Goal: Task Accomplishment & Management: Manage account settings

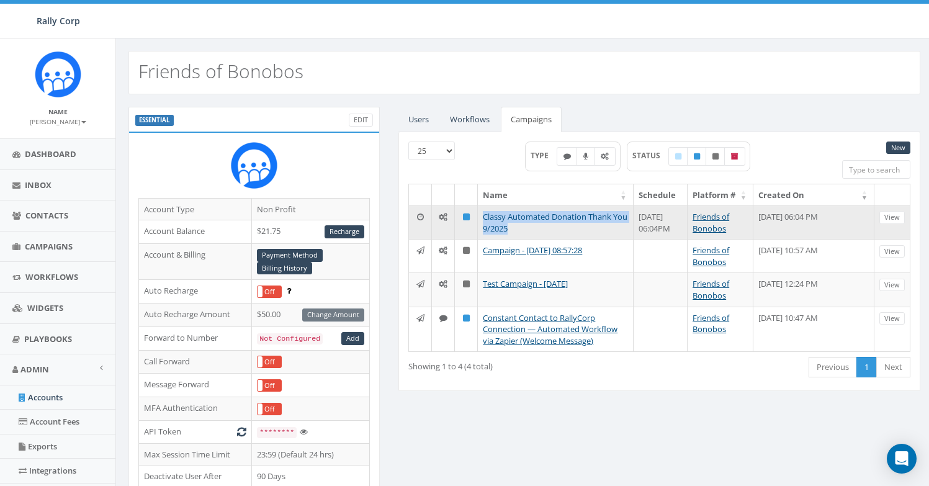
click at [534, 218] on link "Classy Automated Donation Thank You 9/2025" at bounding box center [555, 222] width 145 height 23
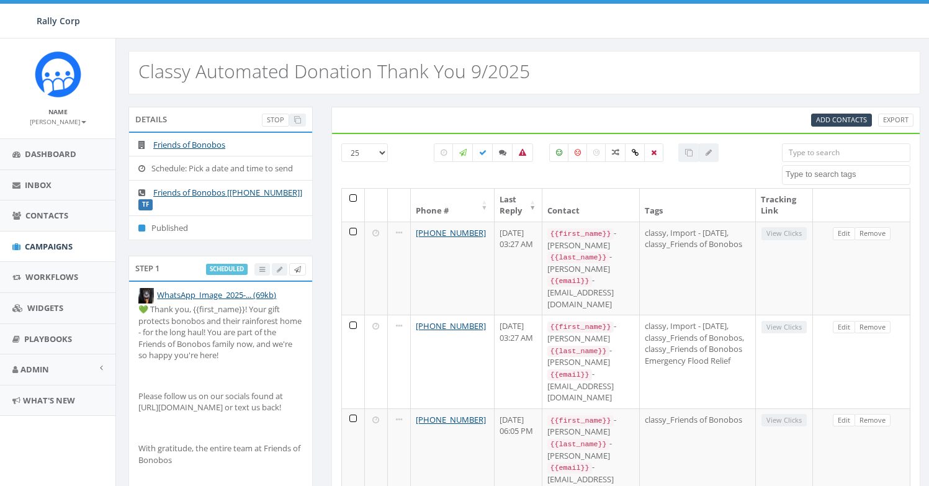
select select
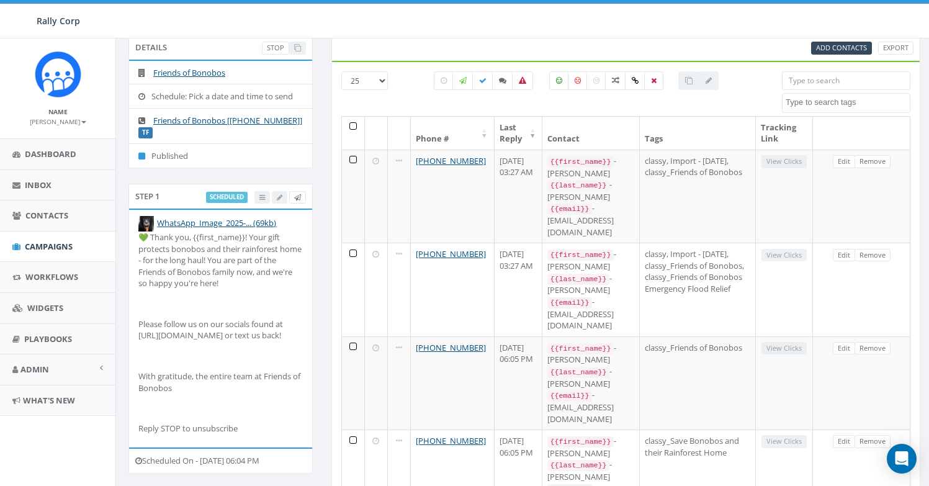
scroll to position [68, 0]
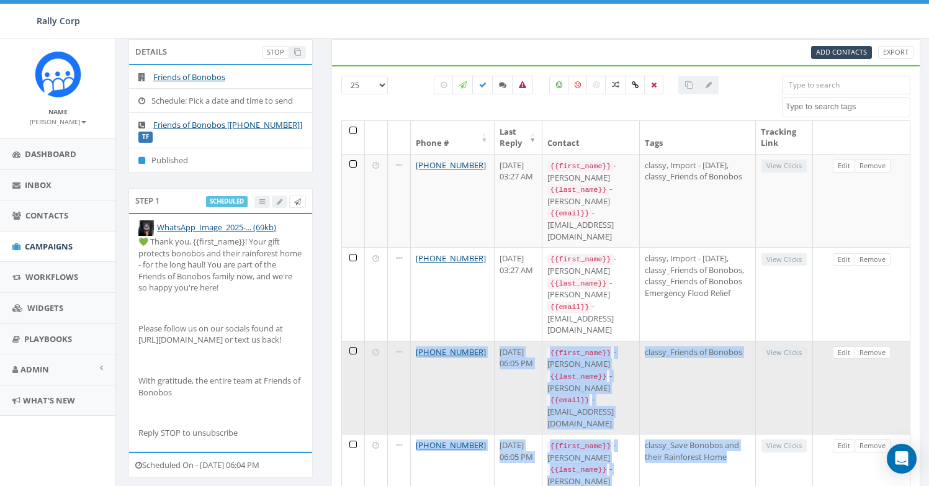
drag, startPoint x: 689, startPoint y: 420, endPoint x: 388, endPoint y: 313, distance: 319.3
click at [388, 313] on tbody "+1 949-383-6344 September 23, 2025 03:27 AM {{first_name}} - Susan {{last_name}…" at bounding box center [626, 341] width 569 height 374
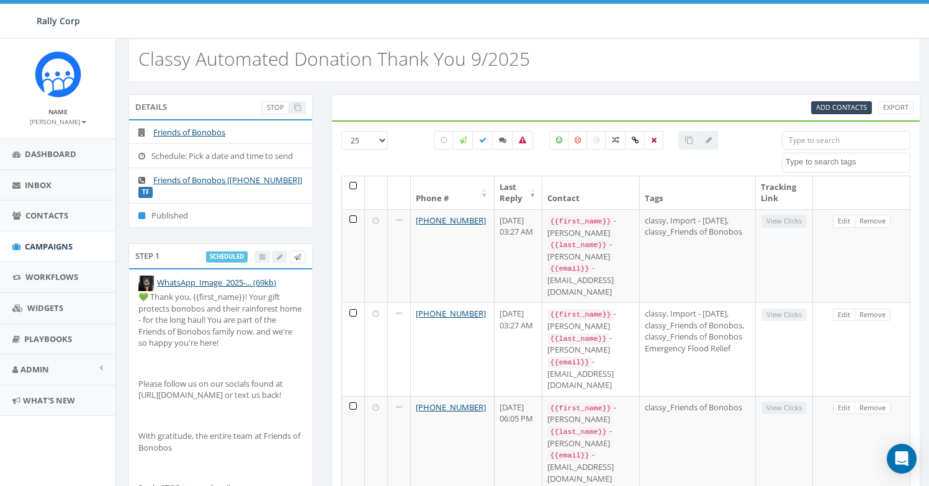
scroll to position [0, 0]
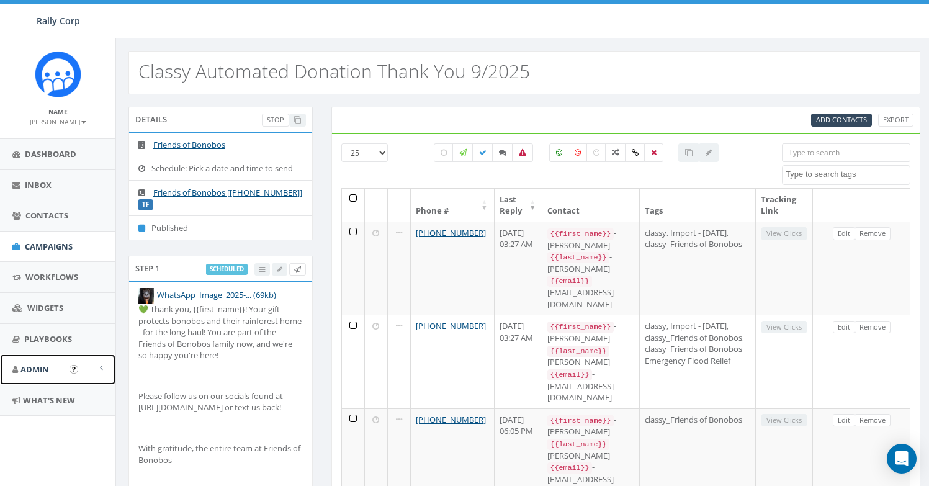
click at [51, 371] on link "Admin" at bounding box center [57, 369] width 115 height 30
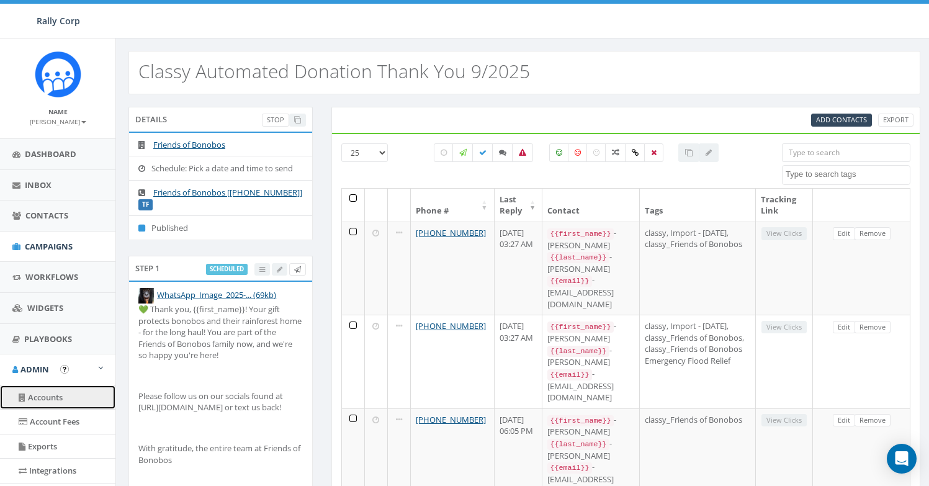
click at [53, 401] on link "Accounts" at bounding box center [57, 397] width 115 height 24
select select
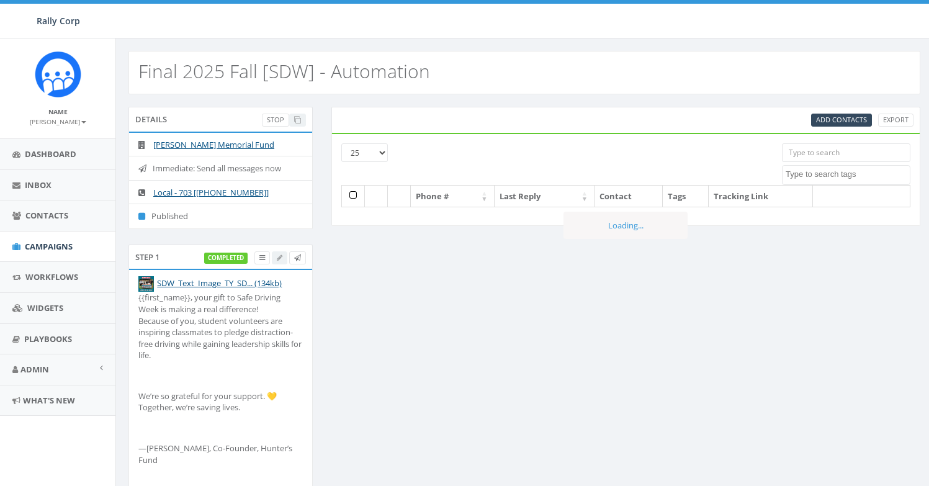
select select
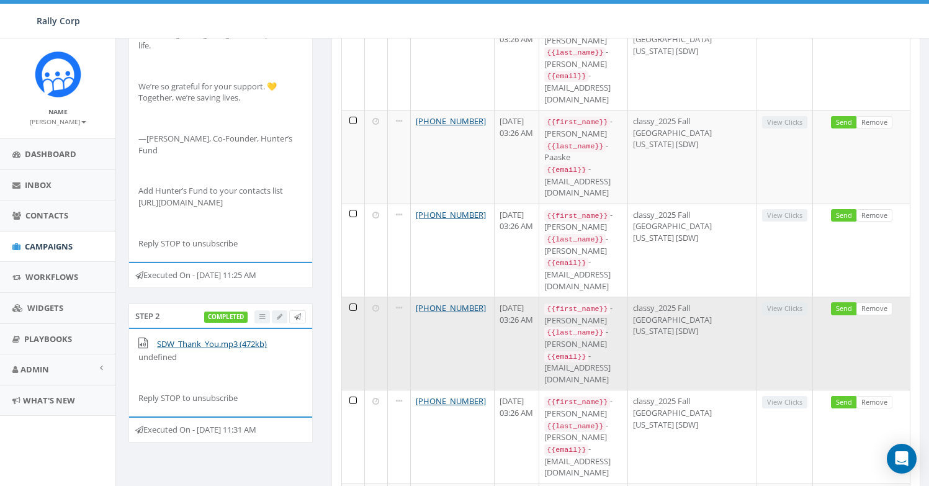
scroll to position [60, 0]
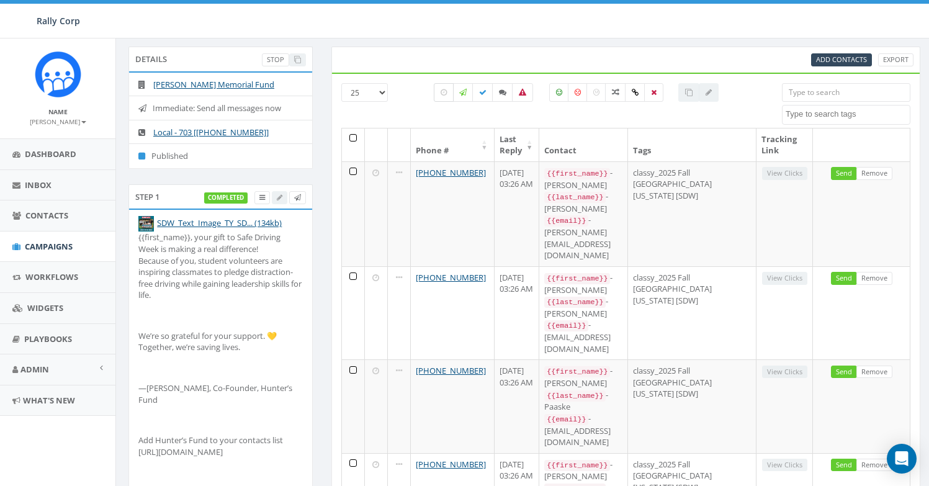
click at [445, 100] on label at bounding box center [444, 92] width 20 height 19
checkbox input "true"
click at [848, 63] on span "Add Contacts" at bounding box center [841, 59] width 51 height 9
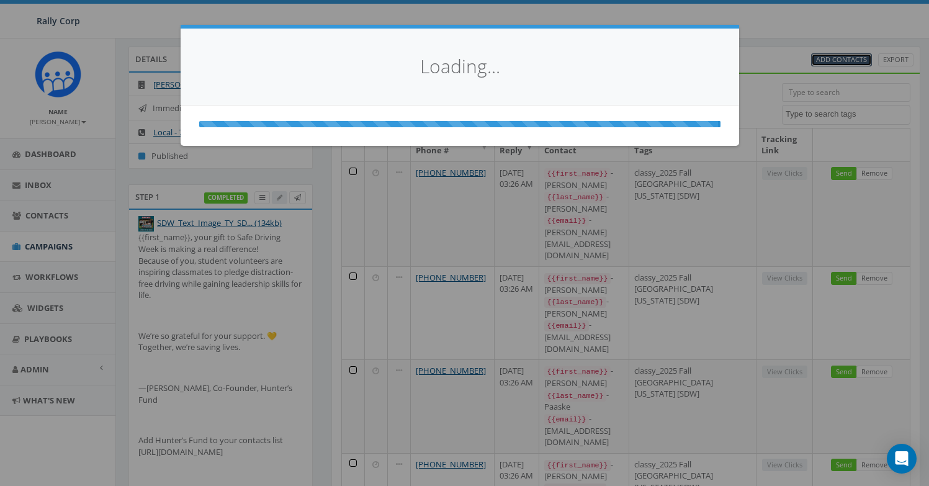
select select
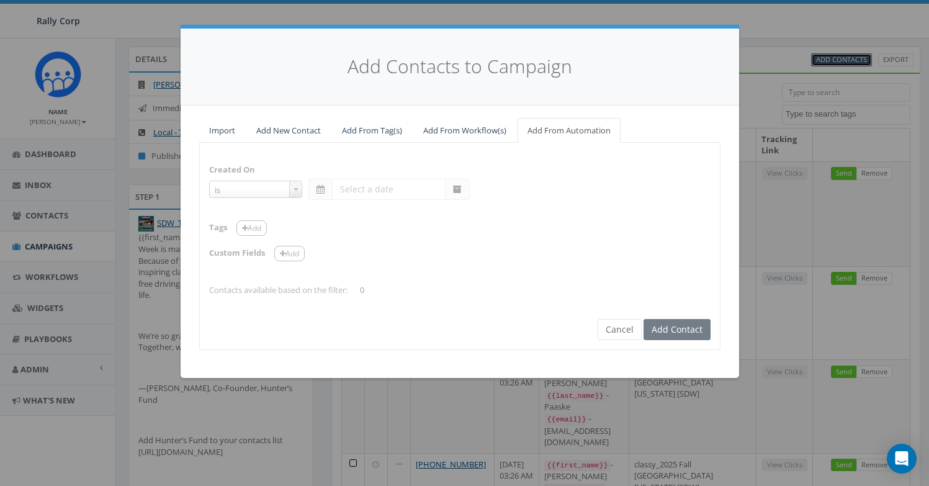
select select "is on or after"
type input "Aug 04 2025"
select select "contains"
select select
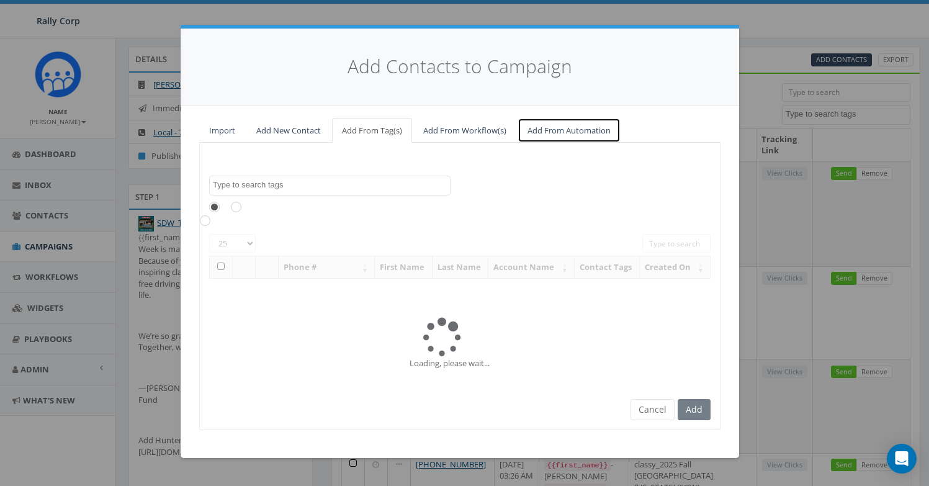
click at [569, 128] on link "Add From Automation" at bounding box center [569, 130] width 103 height 25
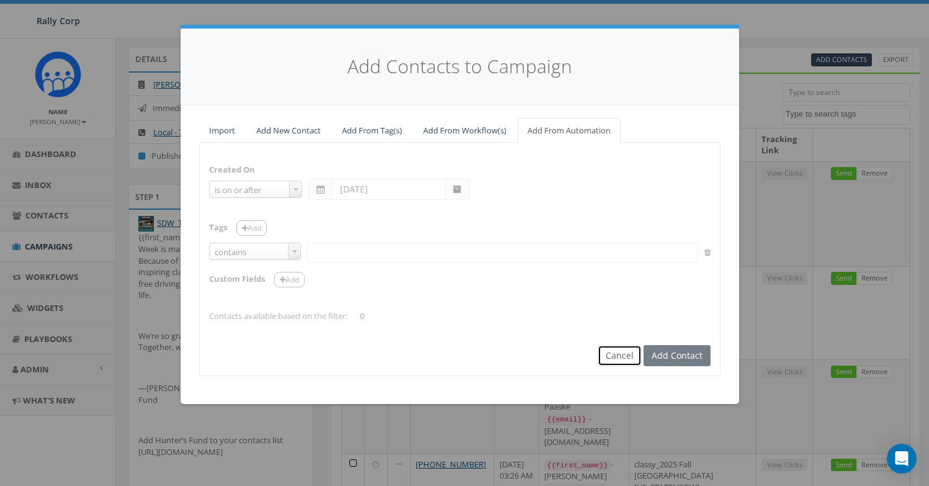
click at [616, 361] on button "Cancel" at bounding box center [620, 355] width 44 height 21
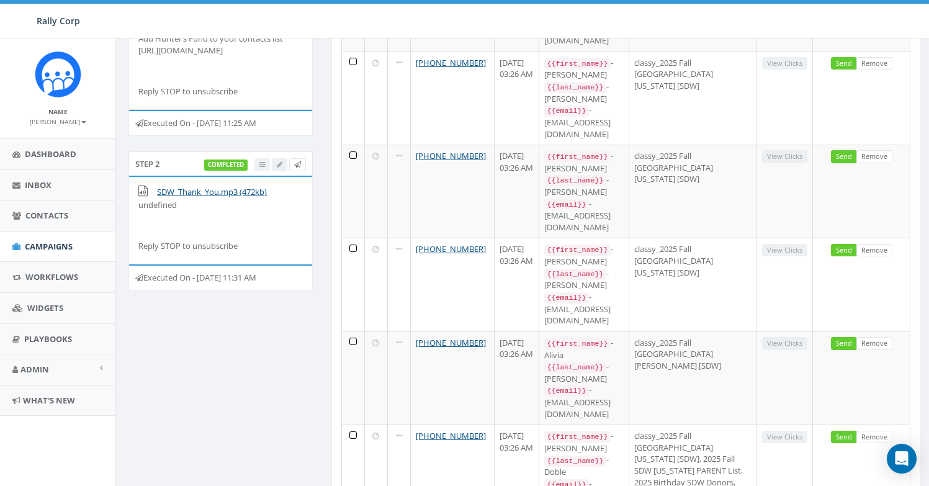
scroll to position [19, 0]
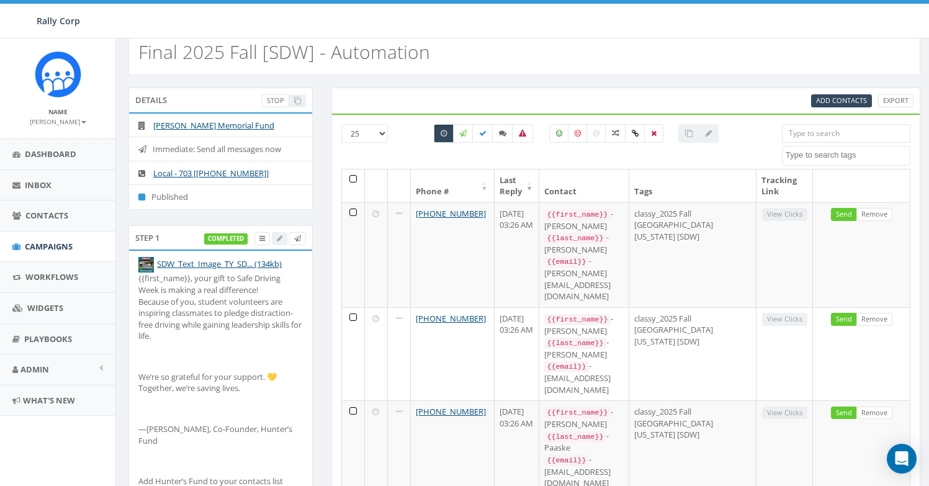
click at [377, 133] on select "25 50 100" at bounding box center [364, 133] width 47 height 19
select select "100"
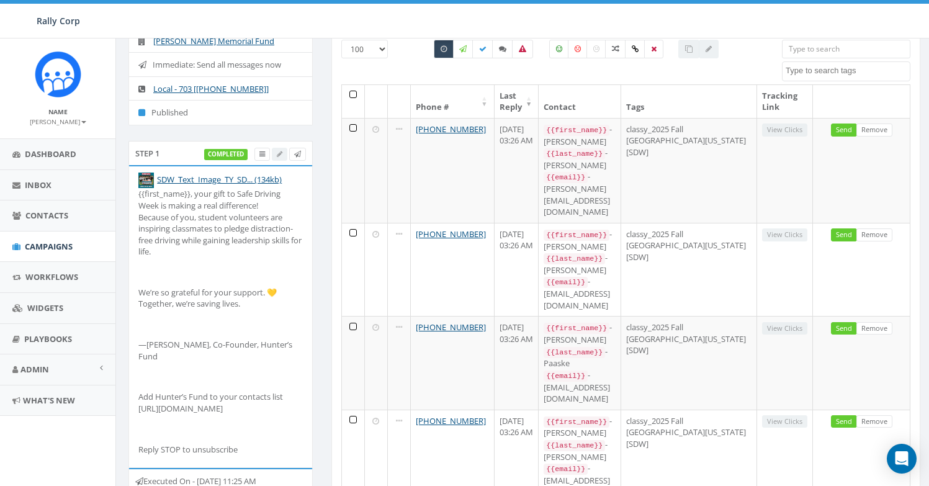
scroll to position [0, 0]
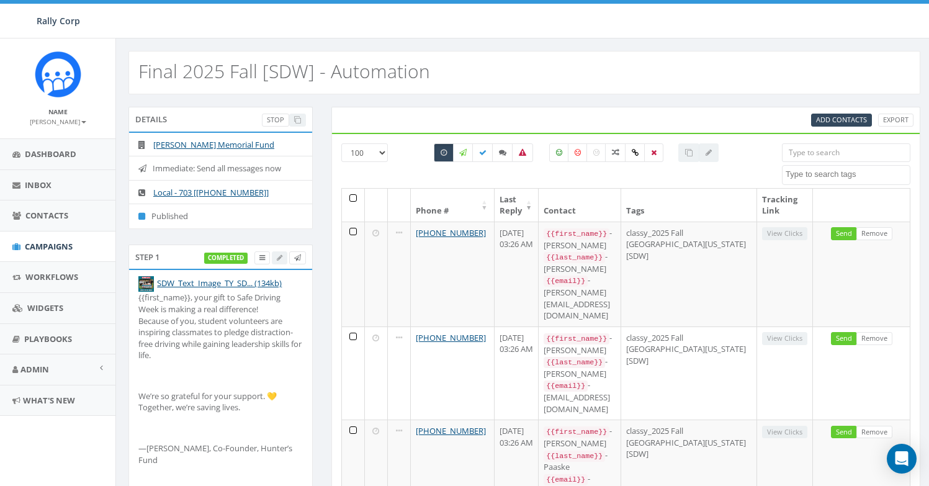
click at [586, 76] on div "Final 2025 Fall [SDW] - Automation" at bounding box center [524, 72] width 792 height 43
click at [438, 150] on label at bounding box center [444, 152] width 20 height 19
checkbox input "false"
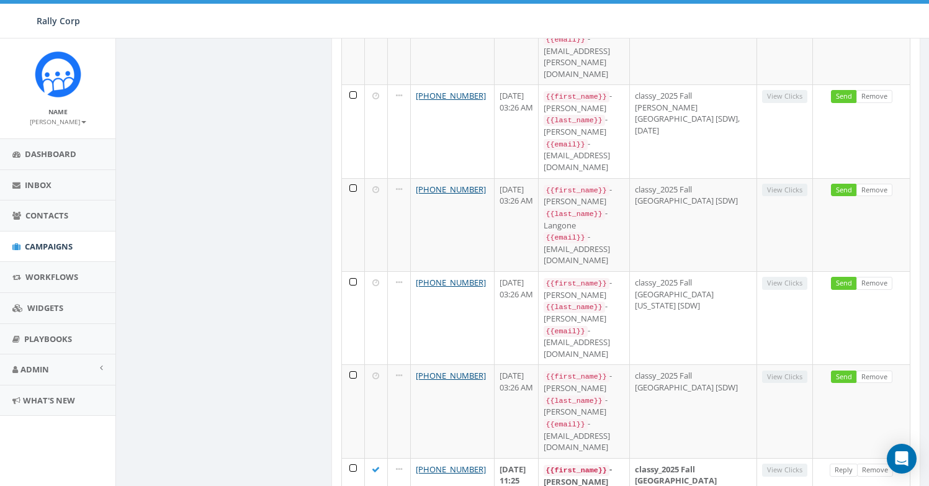
scroll to position [5735, 0]
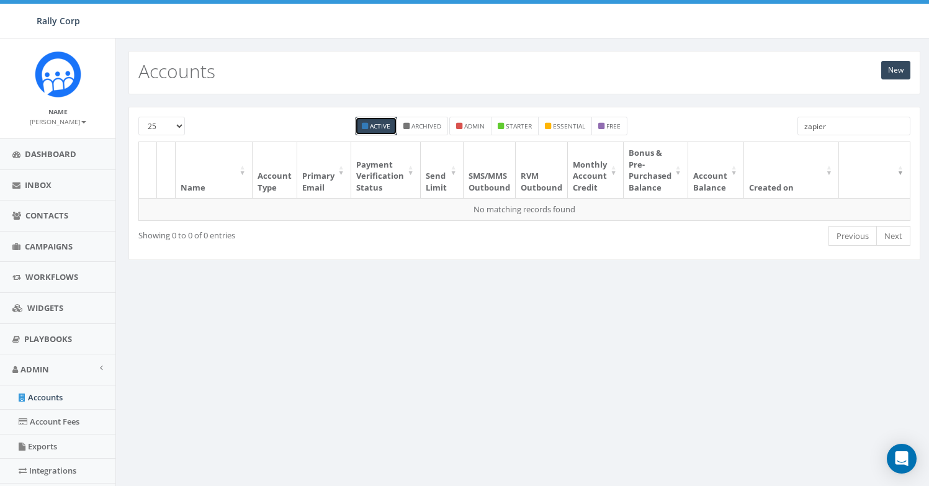
click at [830, 127] on input "zapier" at bounding box center [853, 126] width 113 height 19
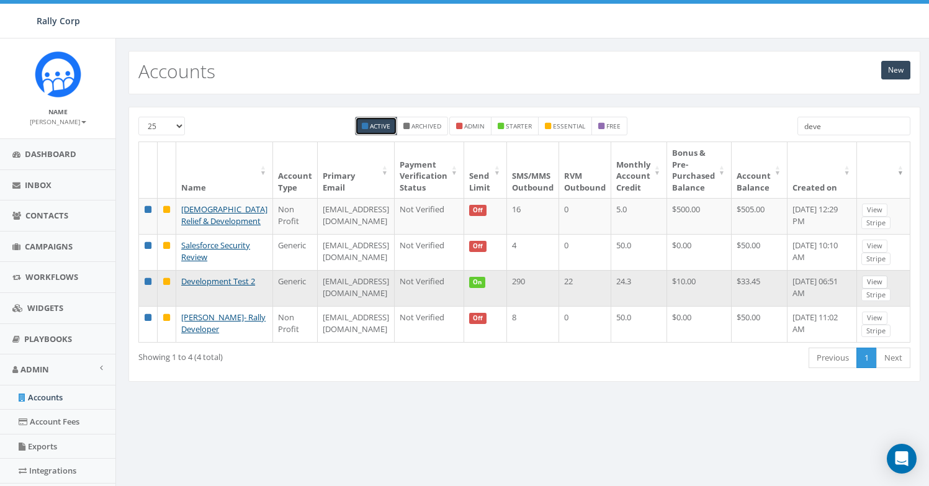
type input "deve"
click at [886, 289] on link "View" at bounding box center [874, 282] width 25 height 13
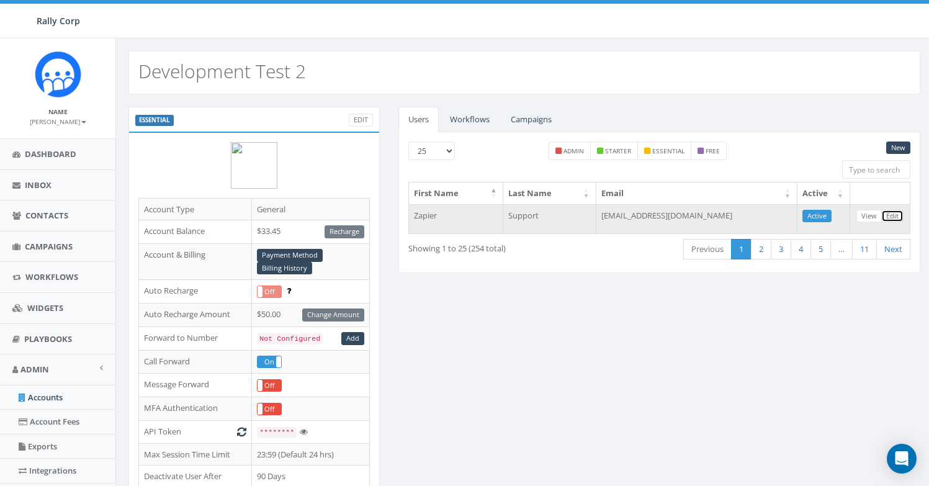
click at [894, 219] on link "Edit" at bounding box center [892, 216] width 22 height 13
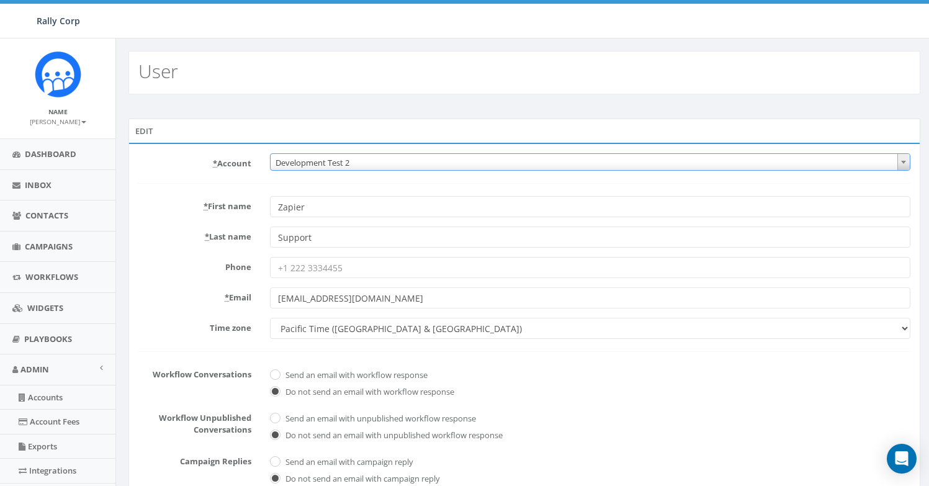
click at [374, 168] on span "Development Test 2" at bounding box center [590, 162] width 639 height 17
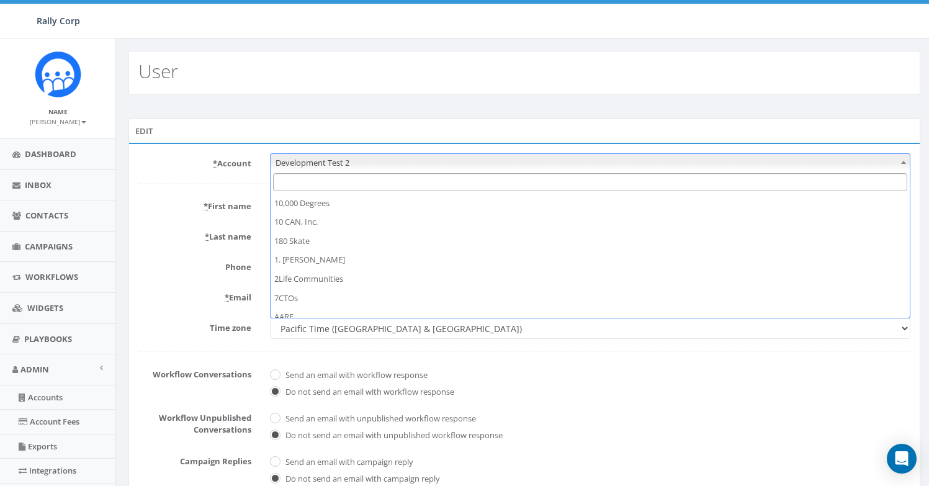
scroll to position [4591, 0]
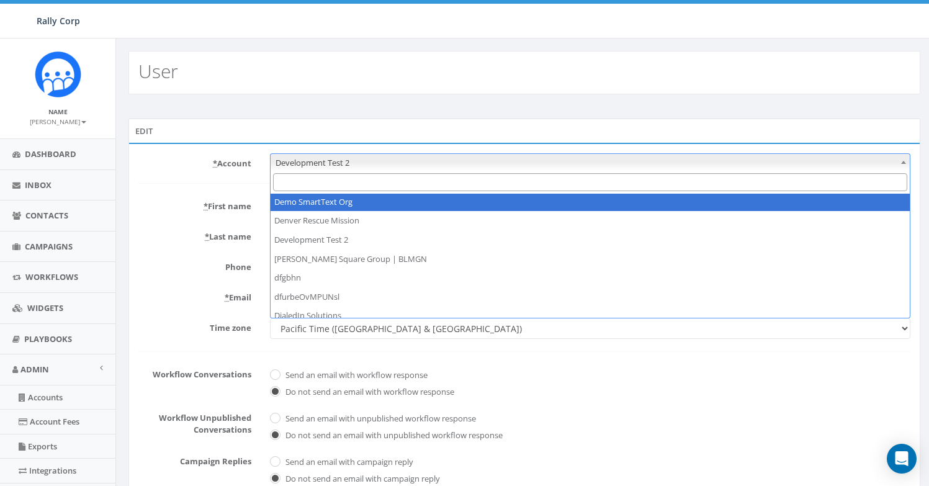
click at [357, 184] on input "Search" at bounding box center [590, 182] width 634 height 18
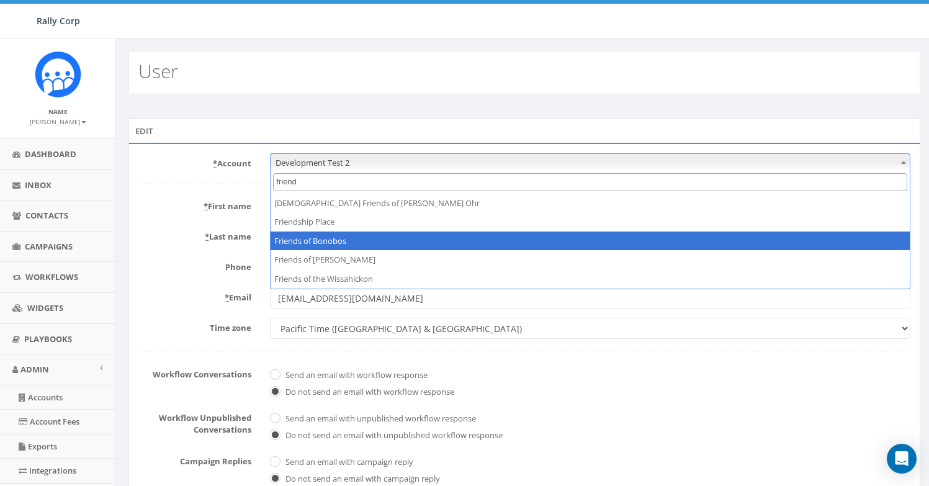
type input "friend"
select select "1047"
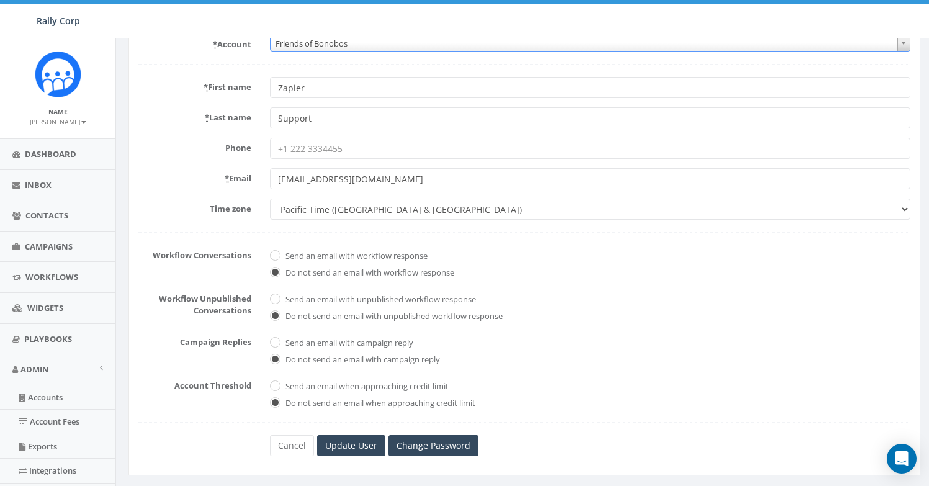
scroll to position [260, 0]
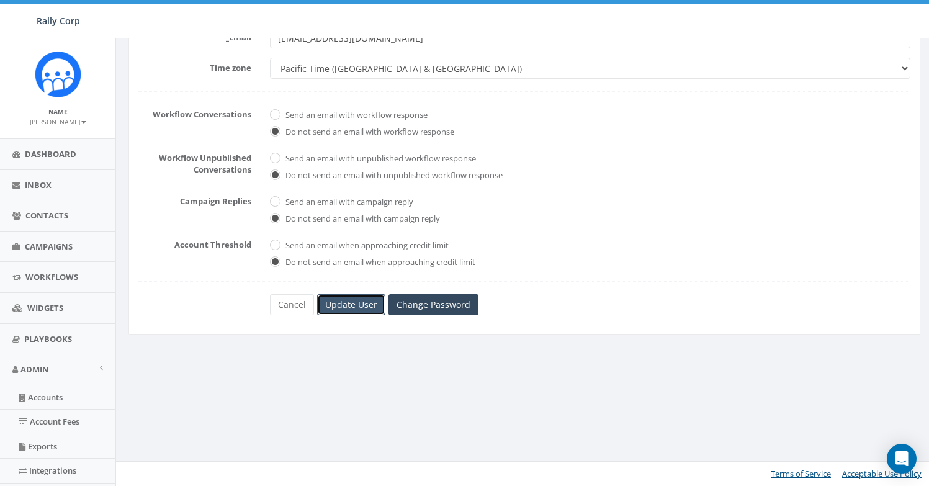
click at [347, 307] on input "Update User" at bounding box center [351, 304] width 68 height 21
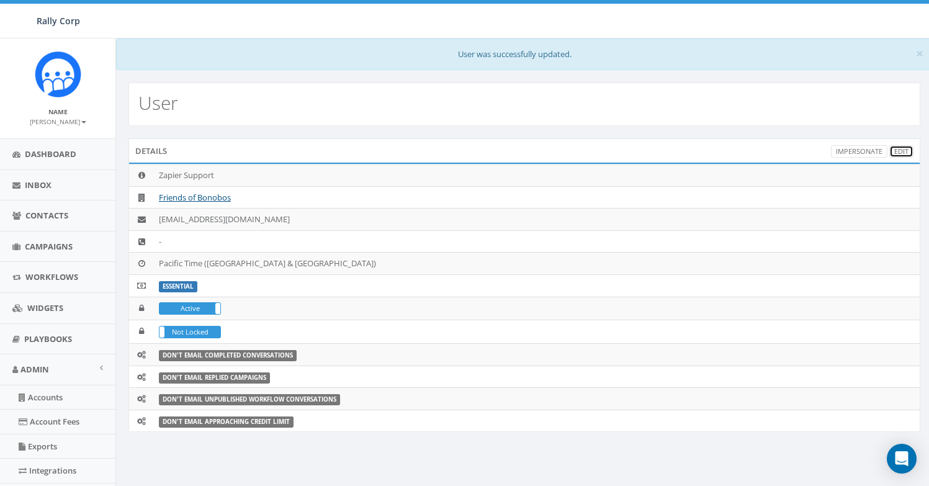
click at [905, 152] on link "Edit" at bounding box center [901, 151] width 24 height 13
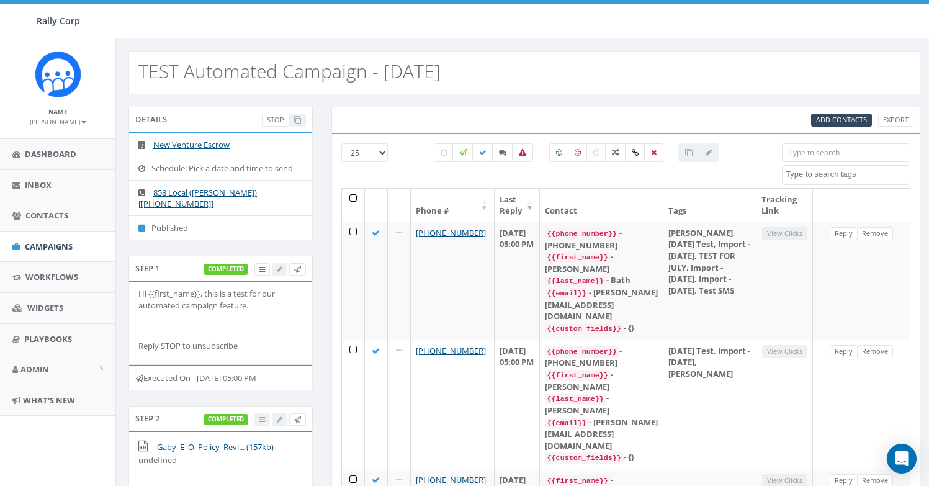
select select
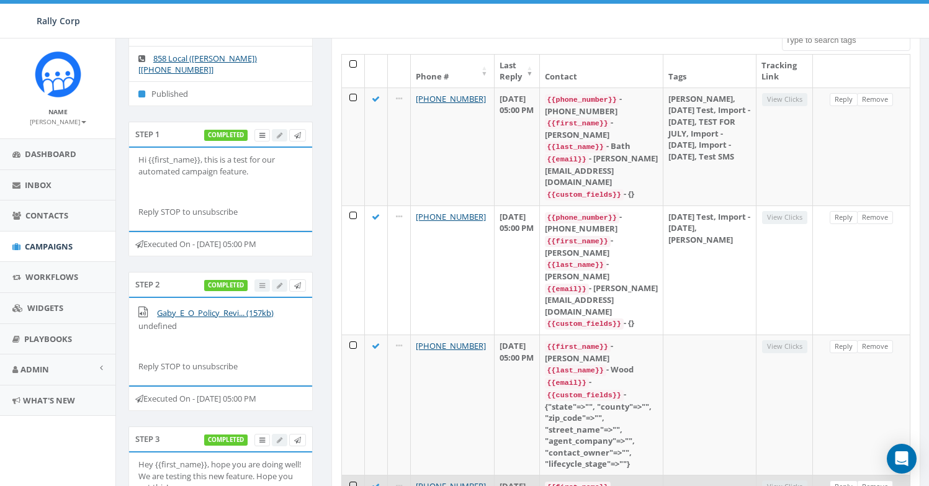
scroll to position [34, 0]
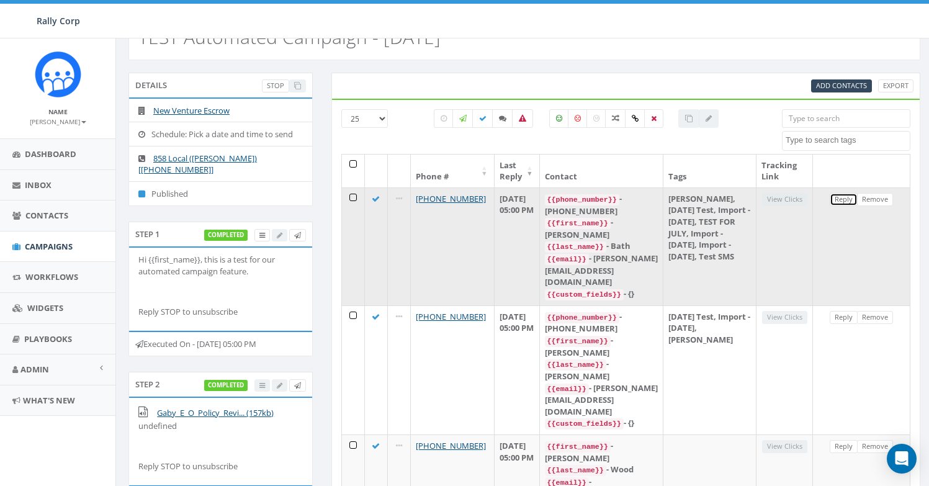
click at [843, 201] on link "Reply" at bounding box center [844, 199] width 28 height 13
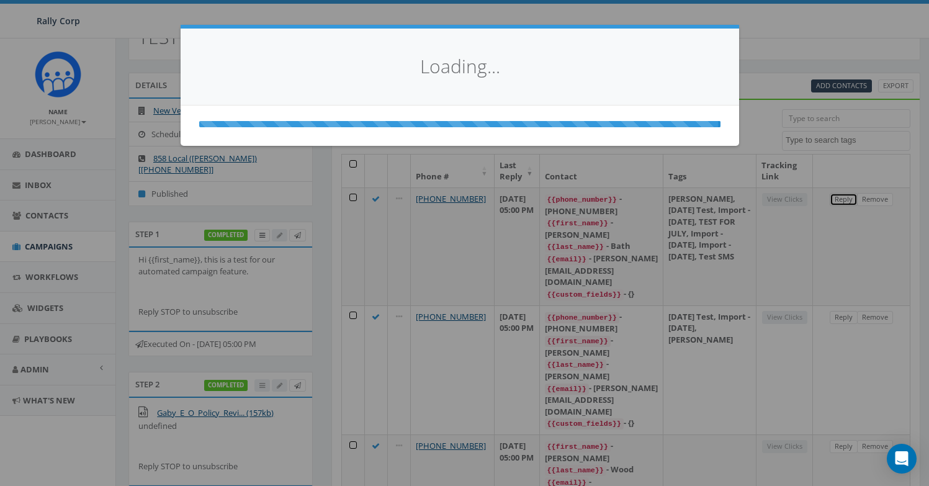
select select
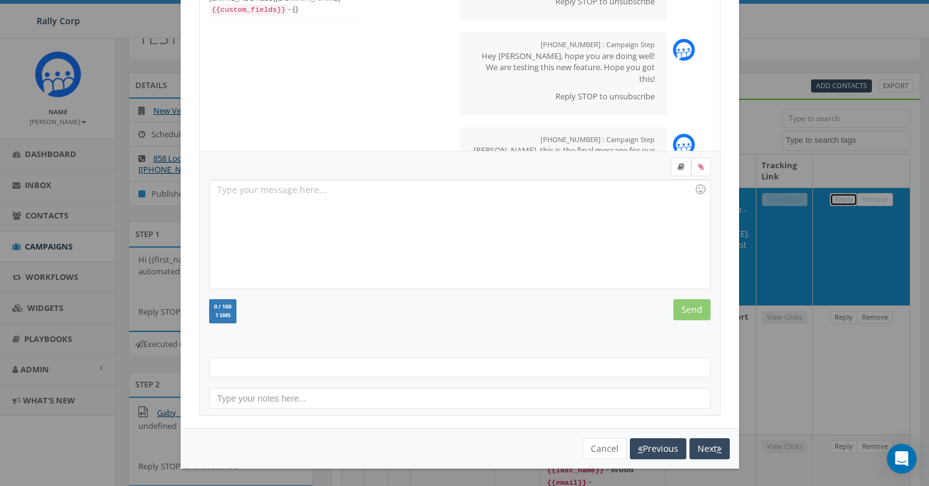
scroll to position [136, 0]
click at [591, 446] on button "Cancel" at bounding box center [605, 447] width 44 height 21
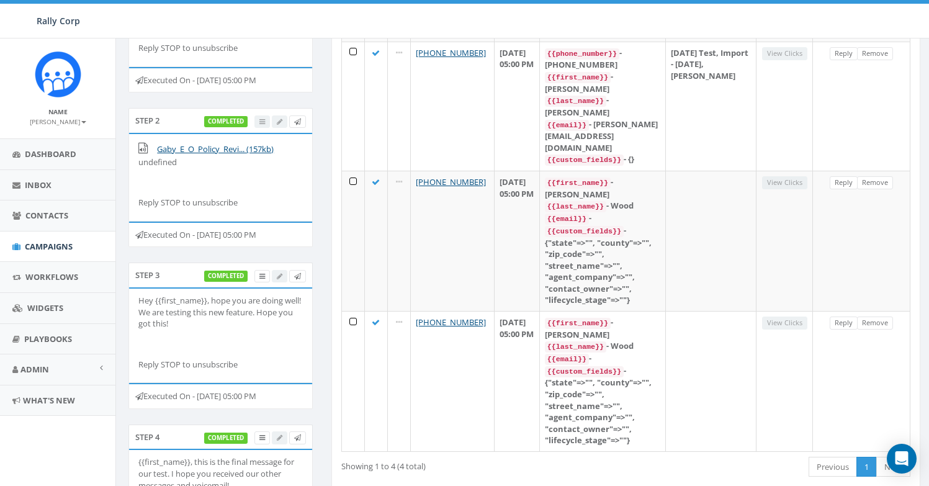
scroll to position [271, 0]
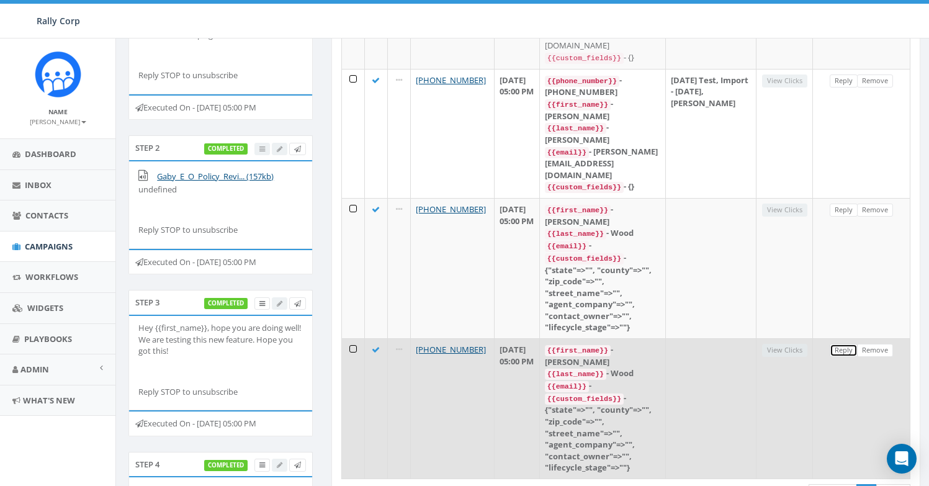
click at [836, 344] on link "Reply" at bounding box center [844, 350] width 28 height 13
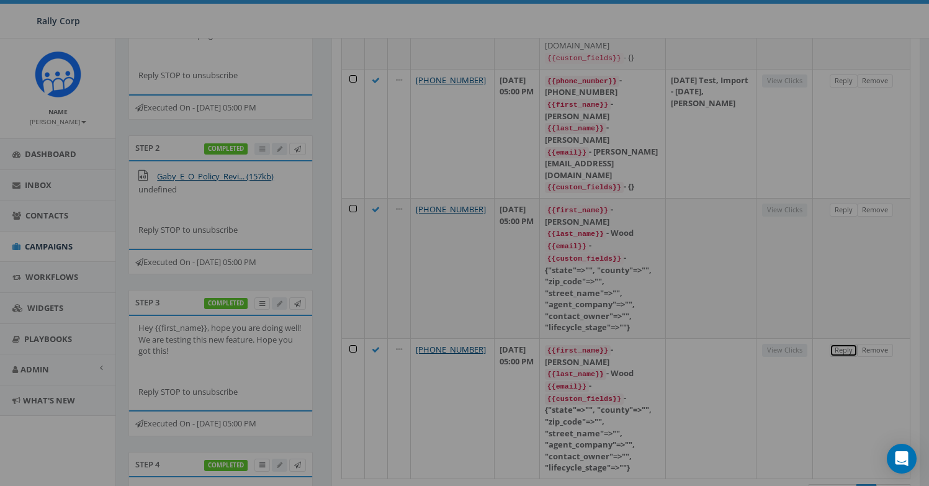
scroll to position [0, 0]
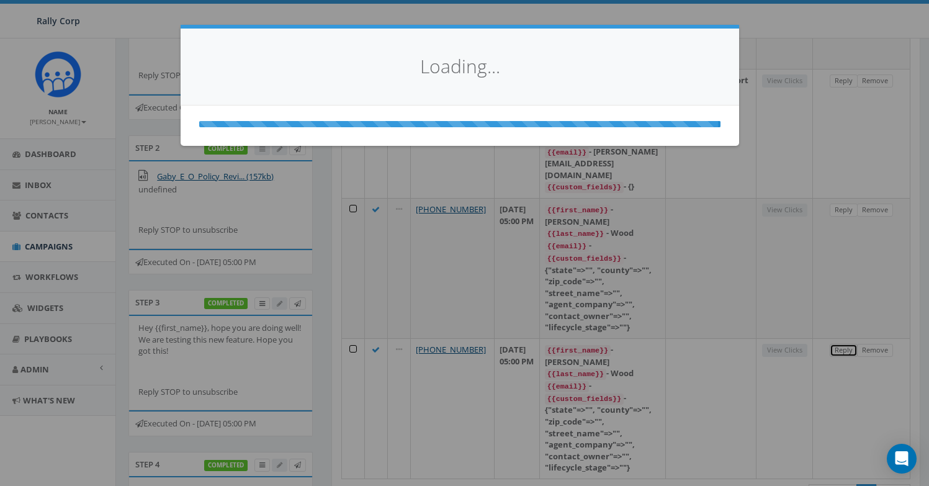
select select
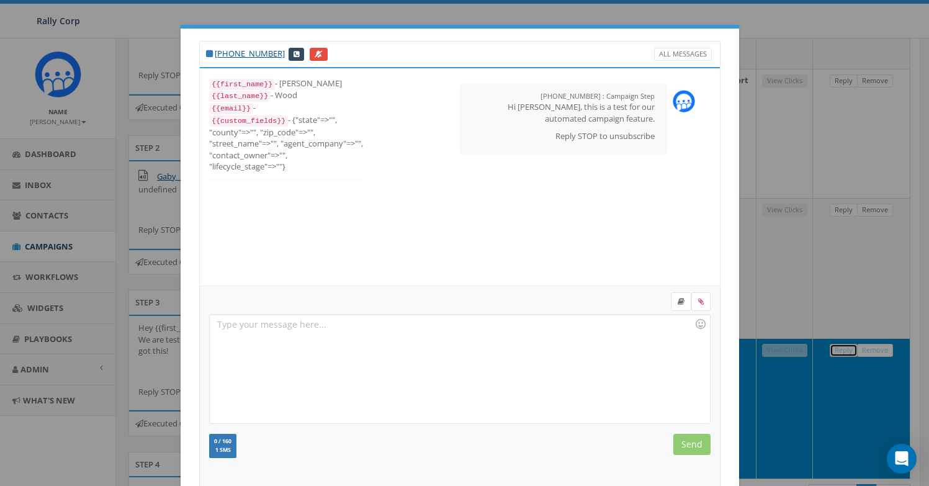
scroll to position [136, 0]
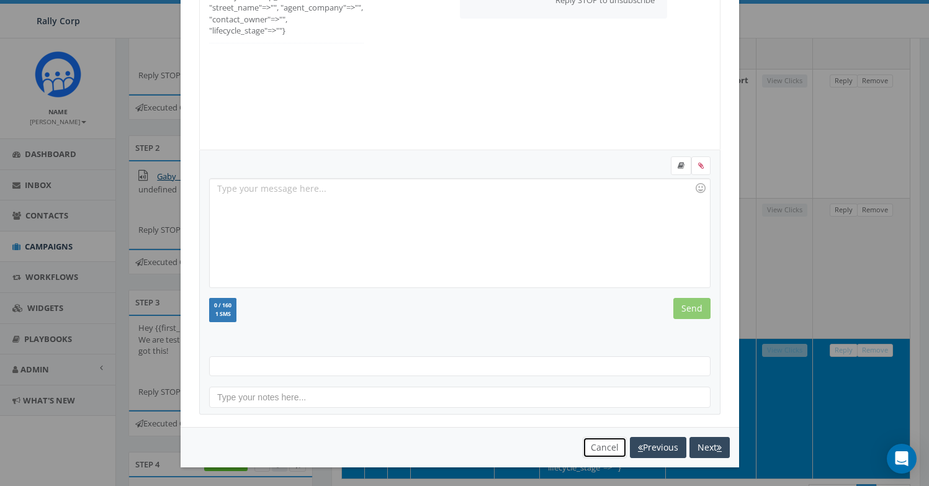
click at [598, 447] on button "Cancel" at bounding box center [605, 447] width 44 height 21
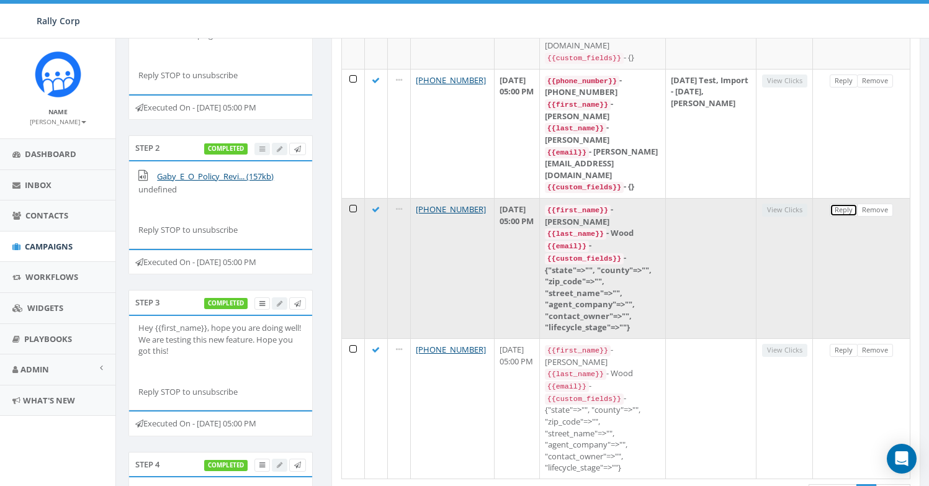
click at [840, 204] on link "Reply" at bounding box center [844, 210] width 28 height 13
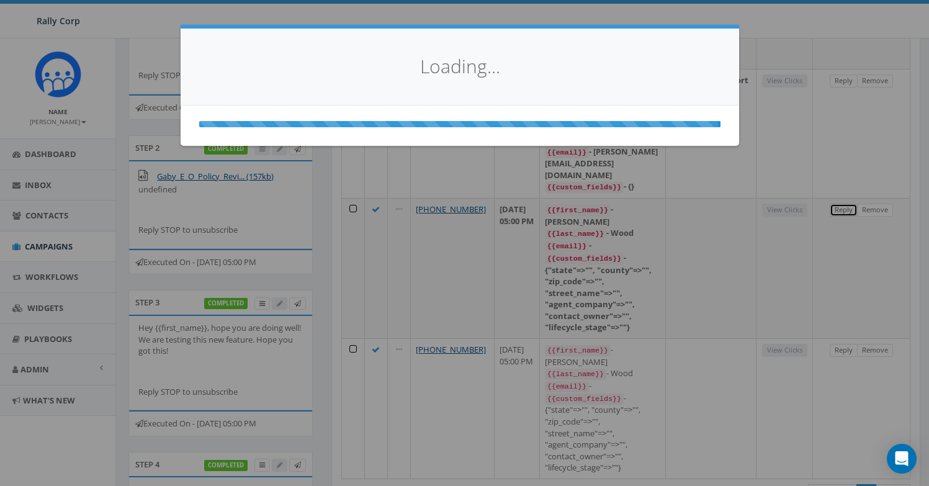
scroll to position [0, 0]
select select
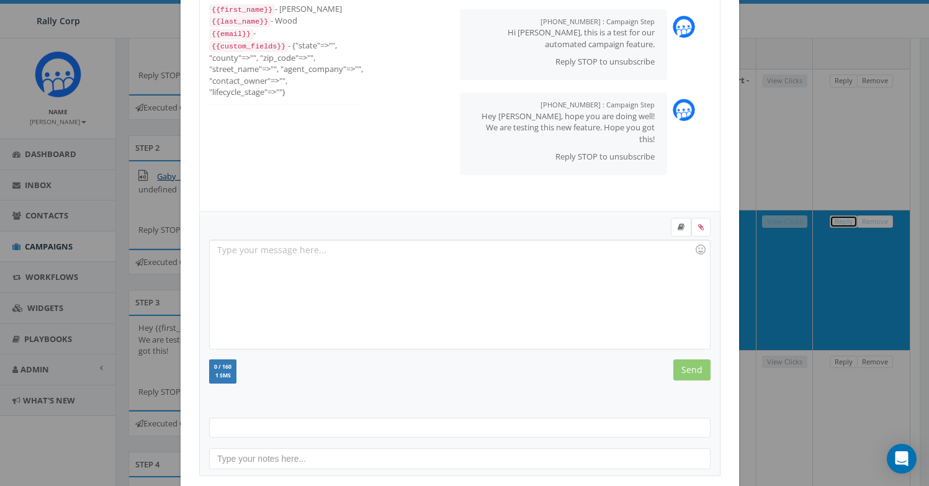
scroll to position [136, 0]
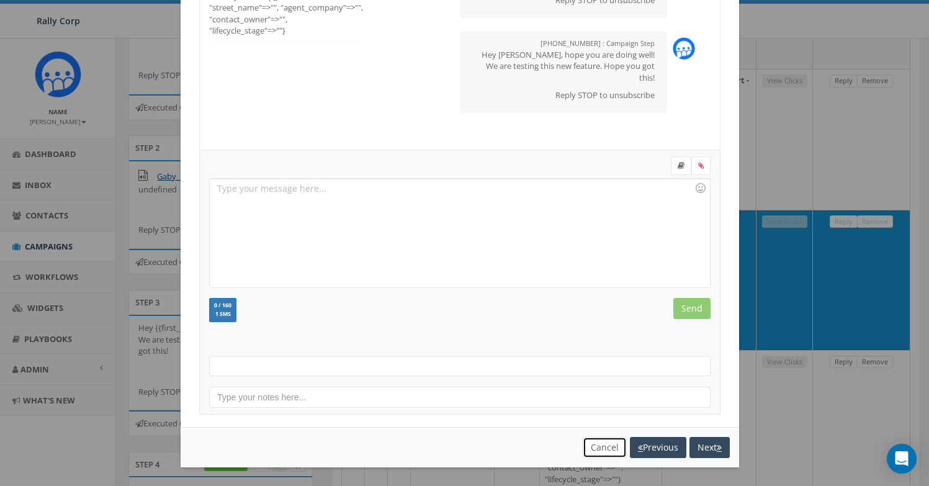
click at [599, 442] on button "Cancel" at bounding box center [605, 447] width 44 height 21
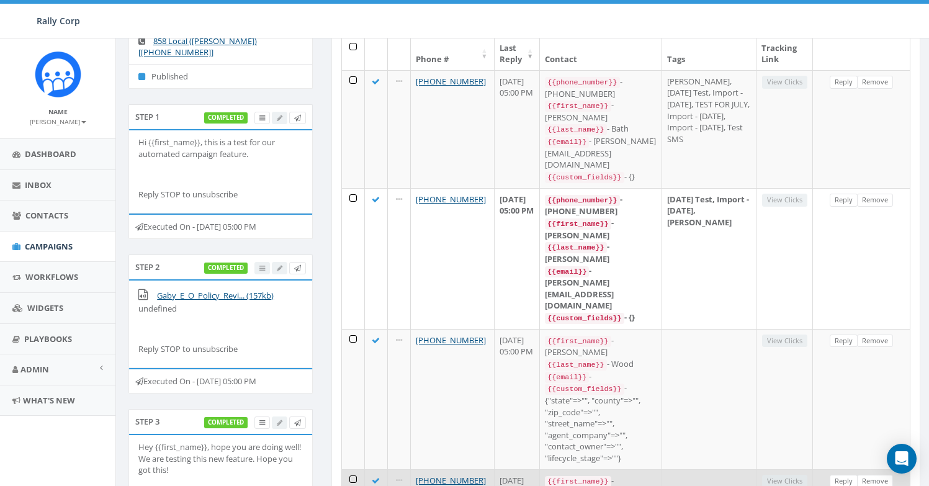
scroll to position [151, 0]
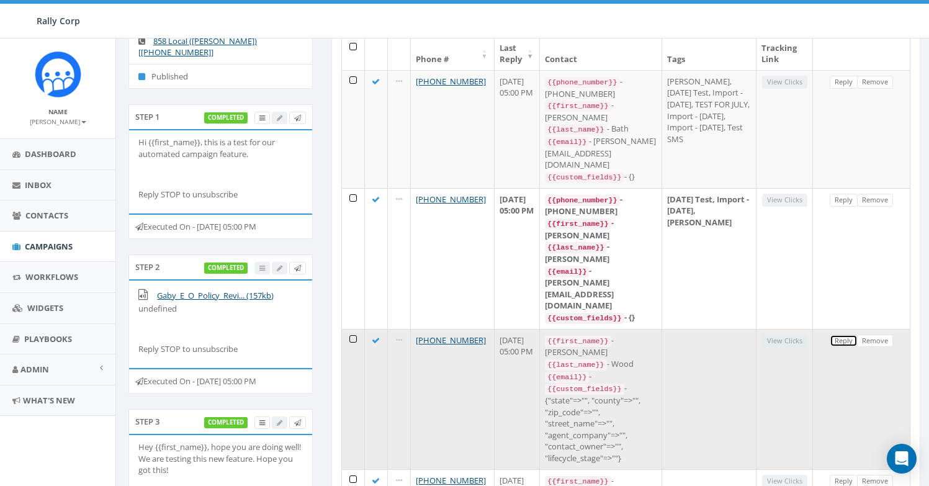
click at [835, 334] on link "Reply" at bounding box center [844, 340] width 28 height 13
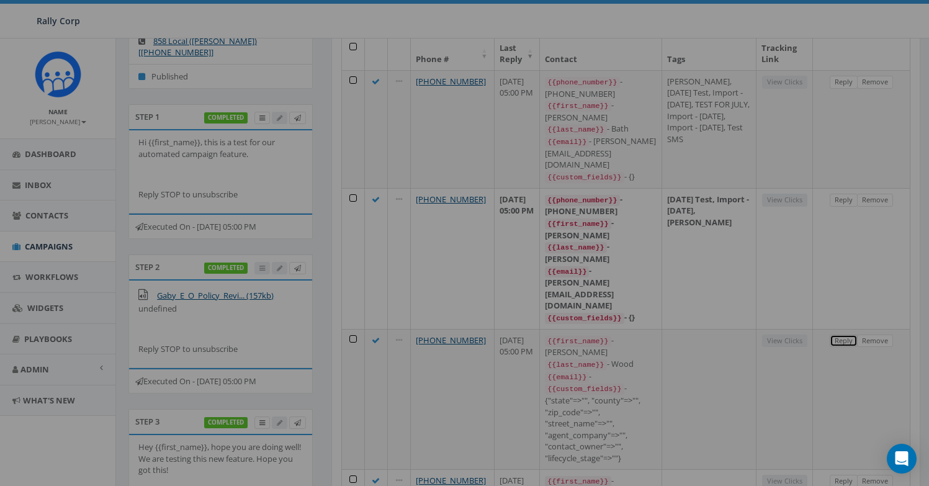
scroll to position [0, 0]
select select
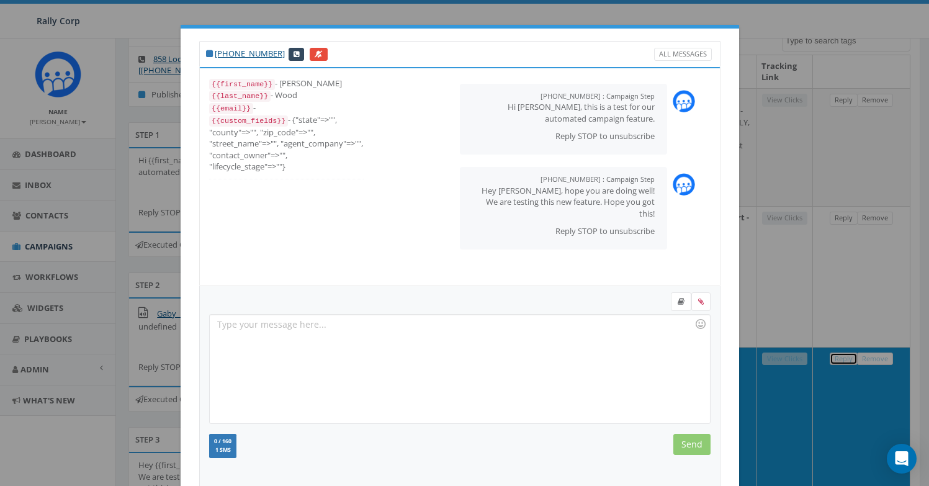
scroll to position [136, 0]
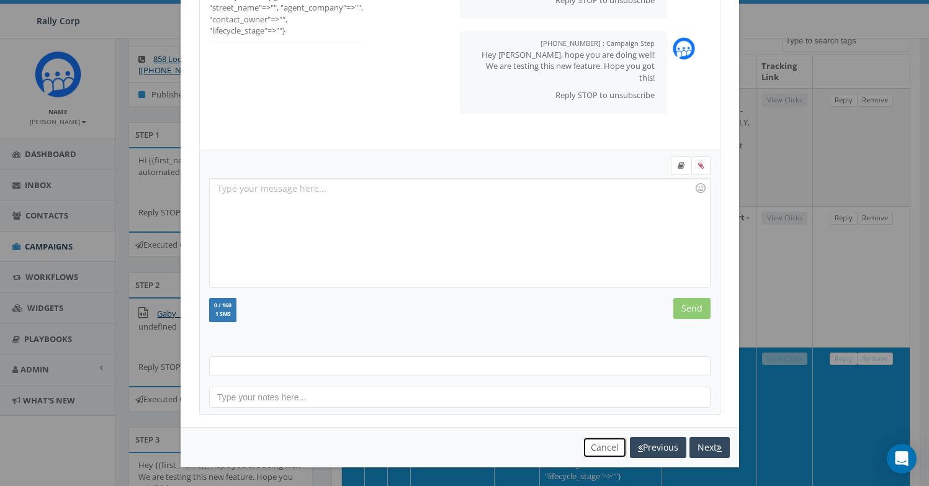
click at [603, 445] on button "Cancel" at bounding box center [605, 447] width 44 height 21
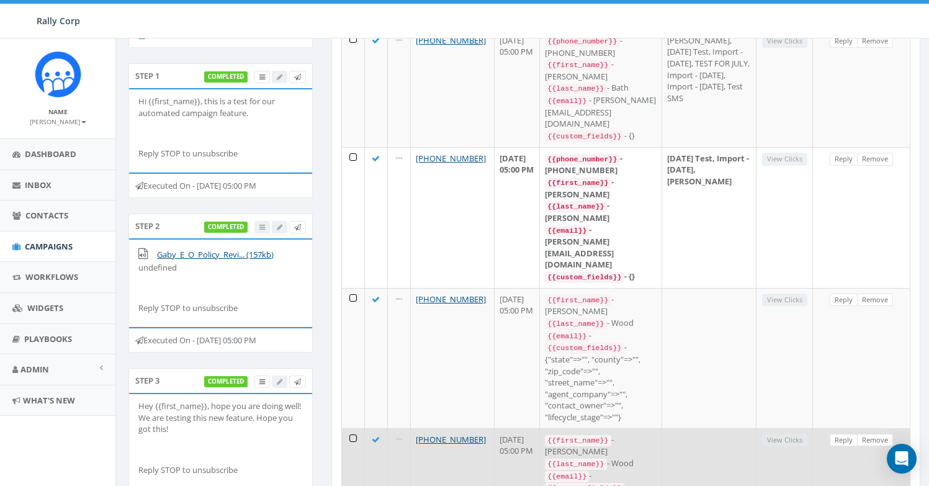
scroll to position [189, 0]
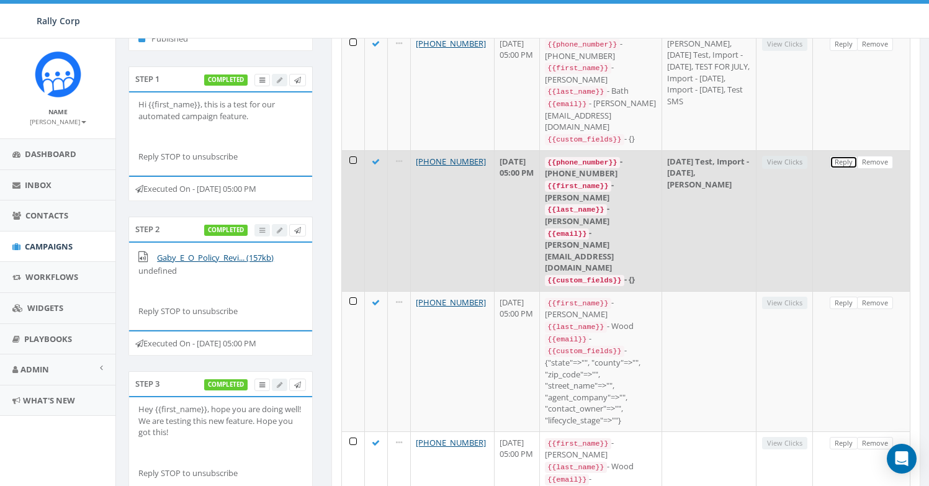
click at [846, 169] on link "Reply" at bounding box center [844, 162] width 28 height 13
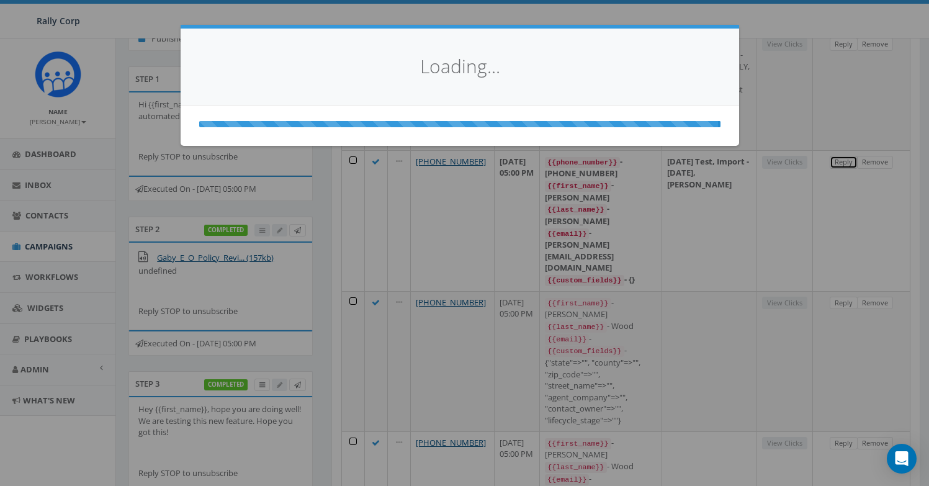
scroll to position [0, 0]
select select
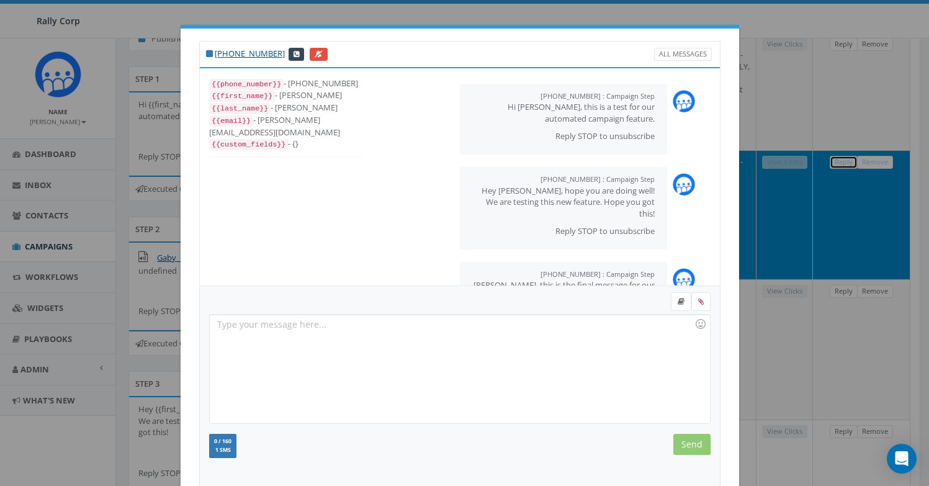
scroll to position [136, 0]
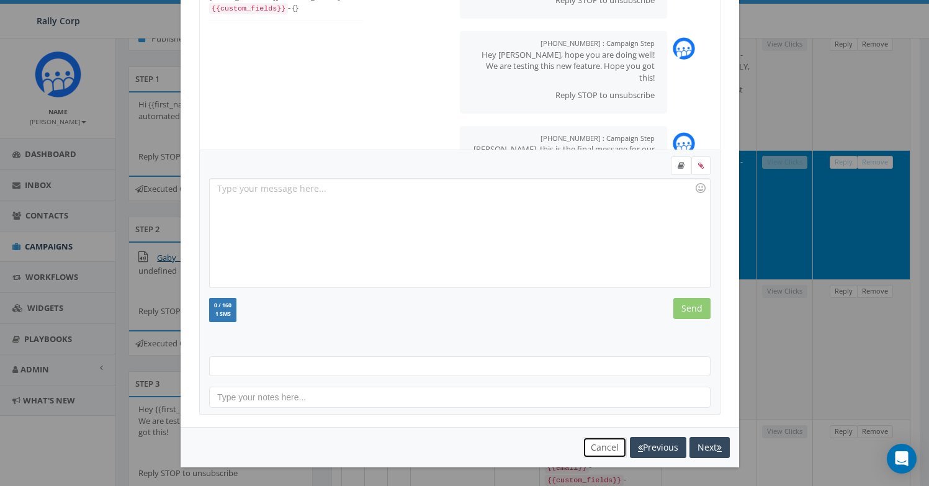
click at [596, 445] on button "Cancel" at bounding box center [605, 447] width 44 height 21
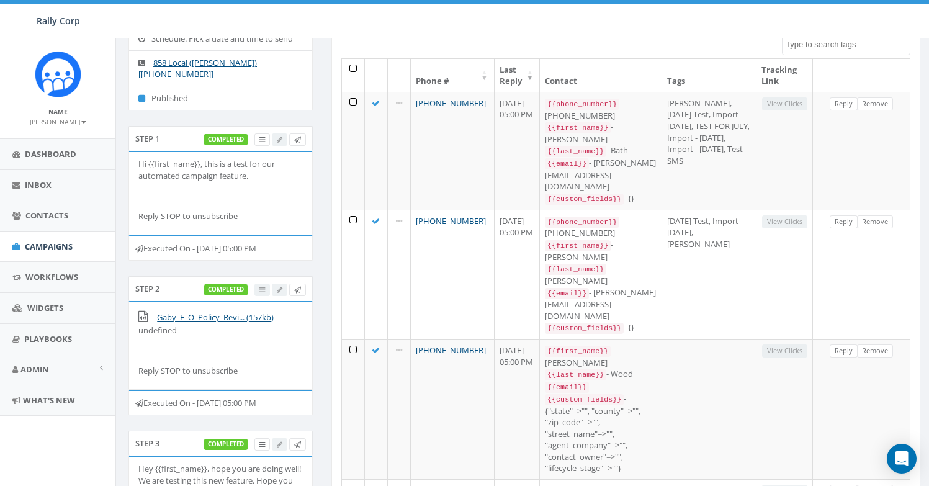
scroll to position [0, 0]
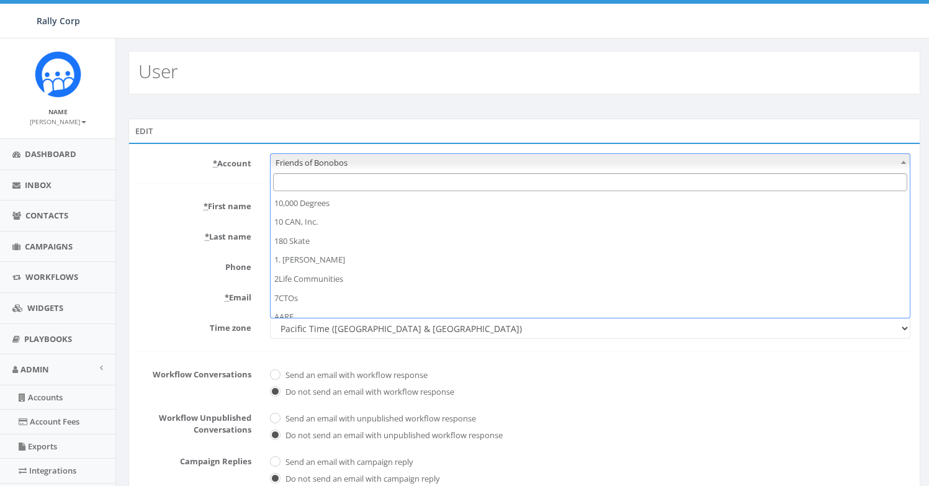
scroll to position [6089, 0]
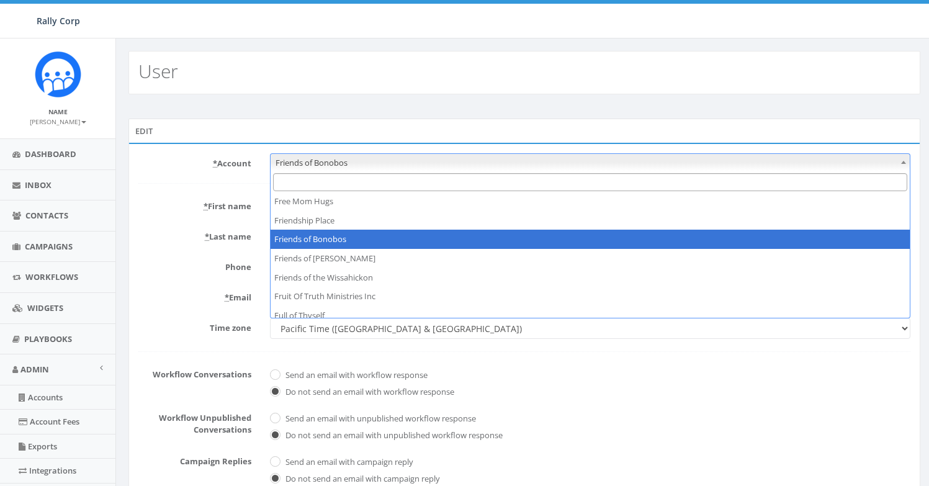
click at [346, 186] on input "Search" at bounding box center [590, 182] width 634 height 18
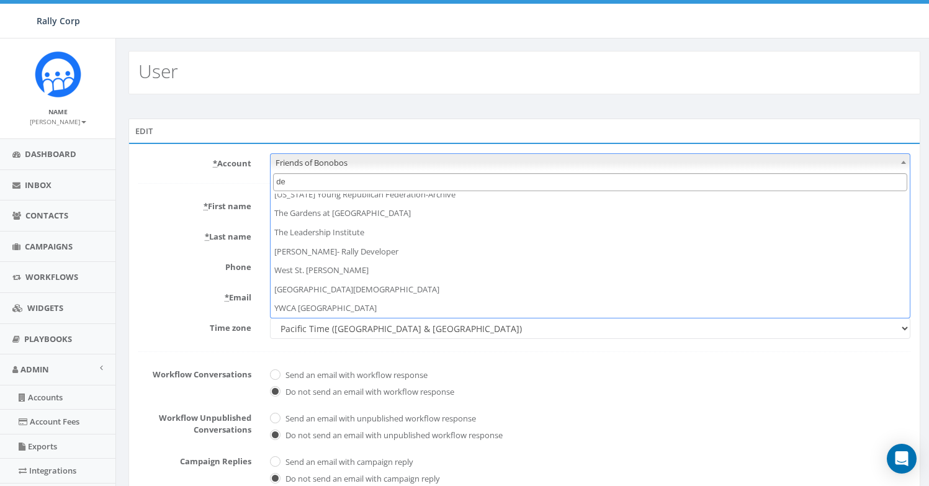
scroll to position [0, 0]
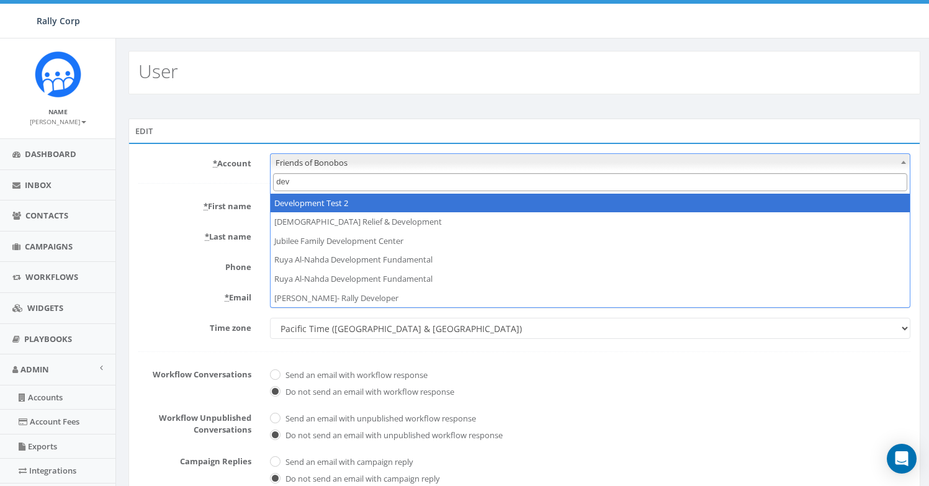
type input "dev"
select select "395"
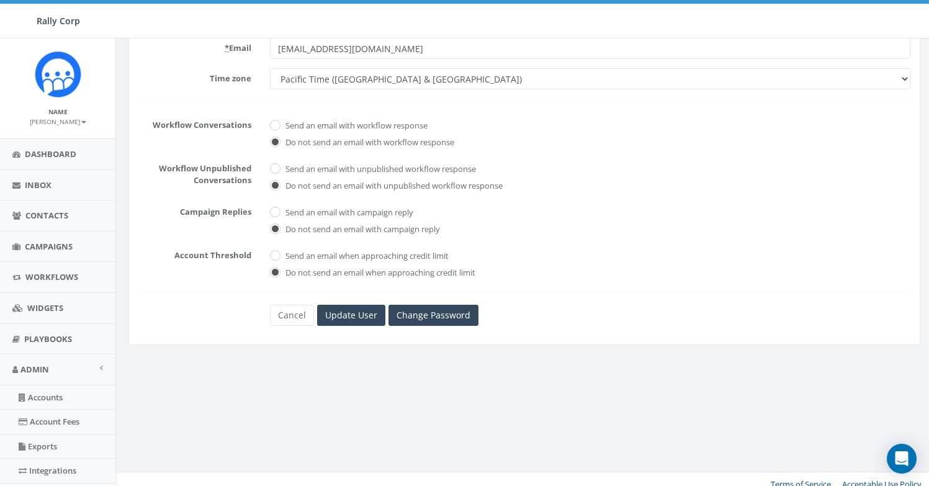
scroll to position [260, 0]
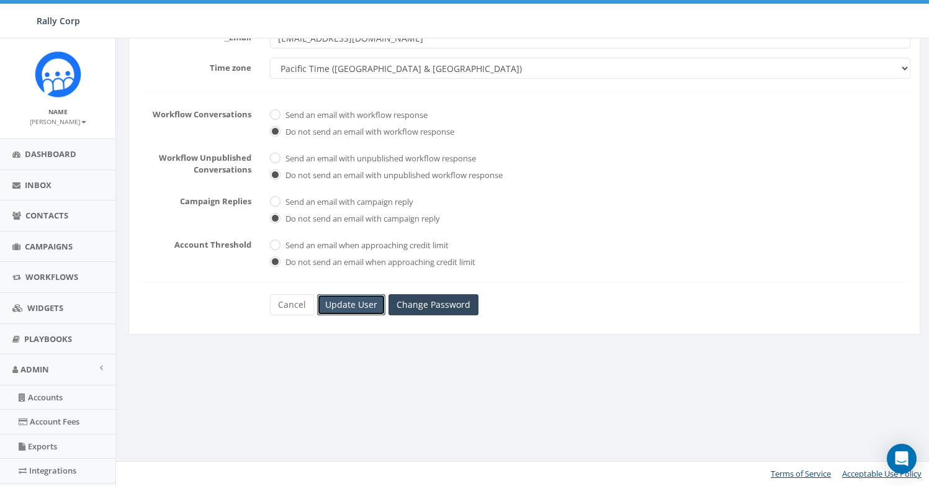
click at [348, 314] on input "Update User" at bounding box center [351, 304] width 68 height 21
